Goal: Find contact information: Find contact information

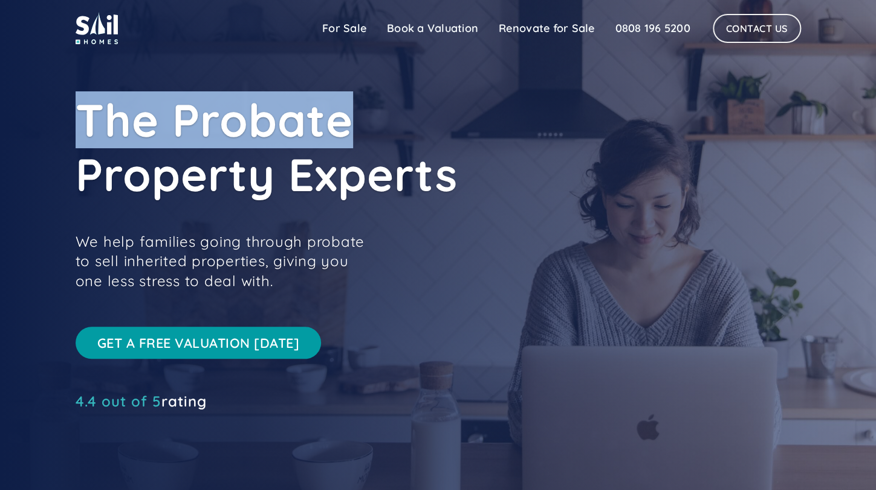
drag, startPoint x: 874, startPoint y: 39, endPoint x: 883, endPoint y: 77, distance: 39.0
click at [875, 77] on html "Sail Home For Sale Book a Valuation Pricing FAQs Renovate for Sale Testimonials…" at bounding box center [438, 245] width 876 height 490
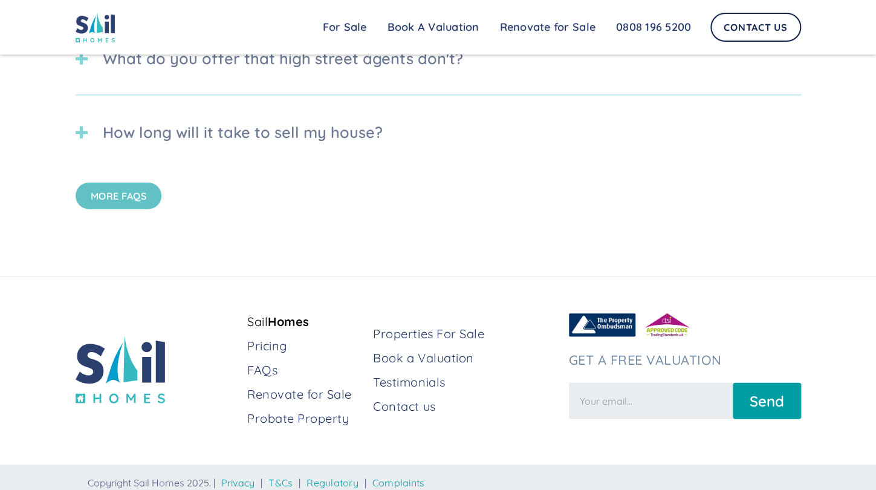
scroll to position [3355, 0]
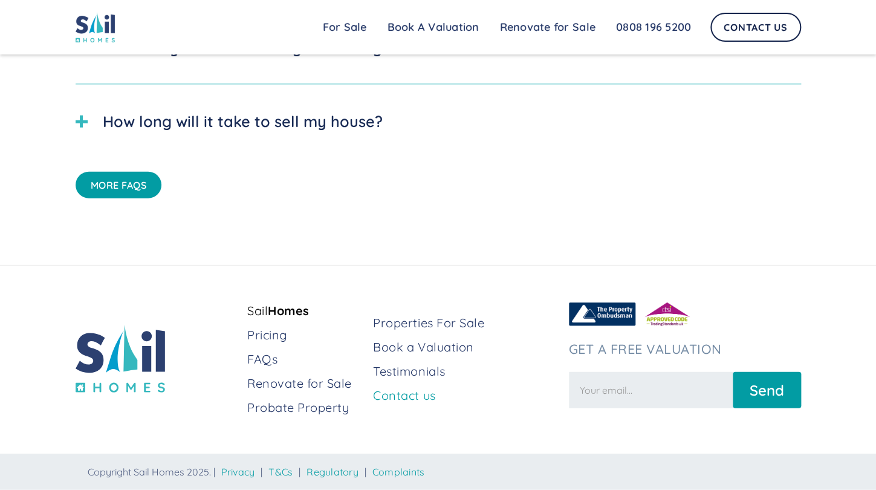
click at [410, 398] on link "Contact us" at bounding box center [466, 395] width 186 height 17
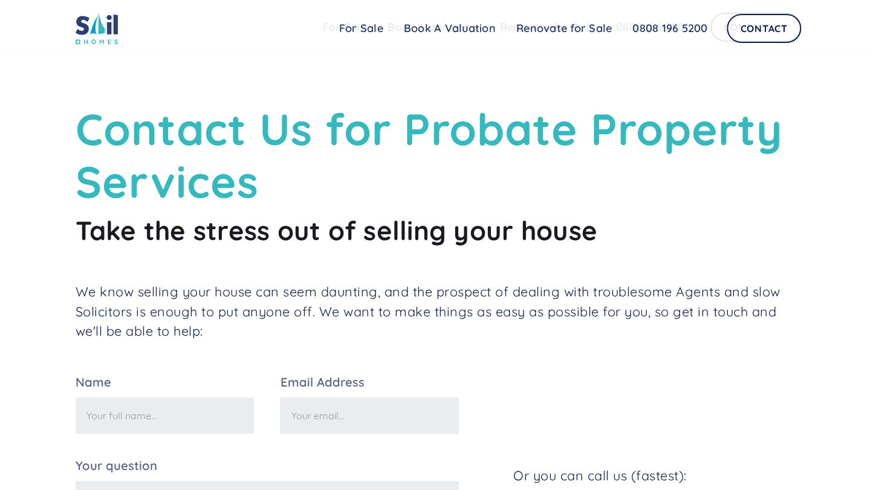
scroll to position [427, 0]
